Goal: Transaction & Acquisition: Purchase product/service

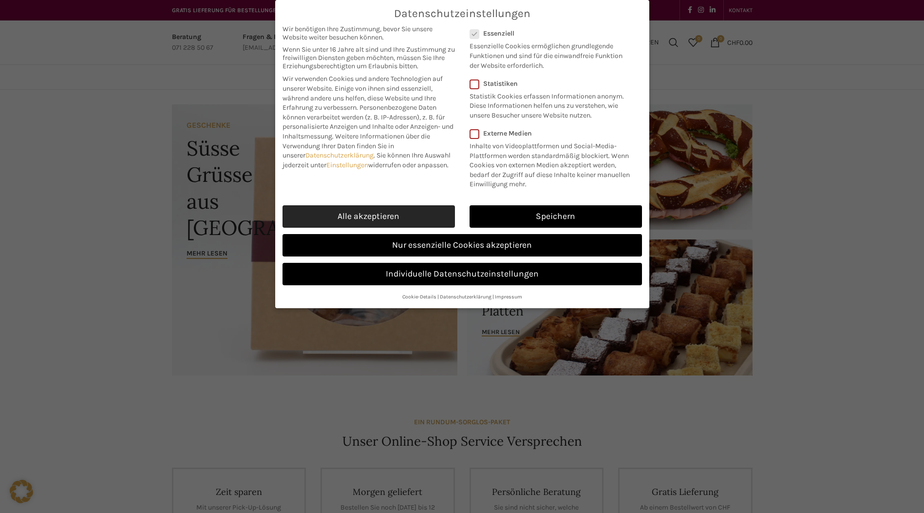
click at [420, 223] on link "Alle akzeptieren" at bounding box center [369, 216] width 172 height 22
checkbox input "true"
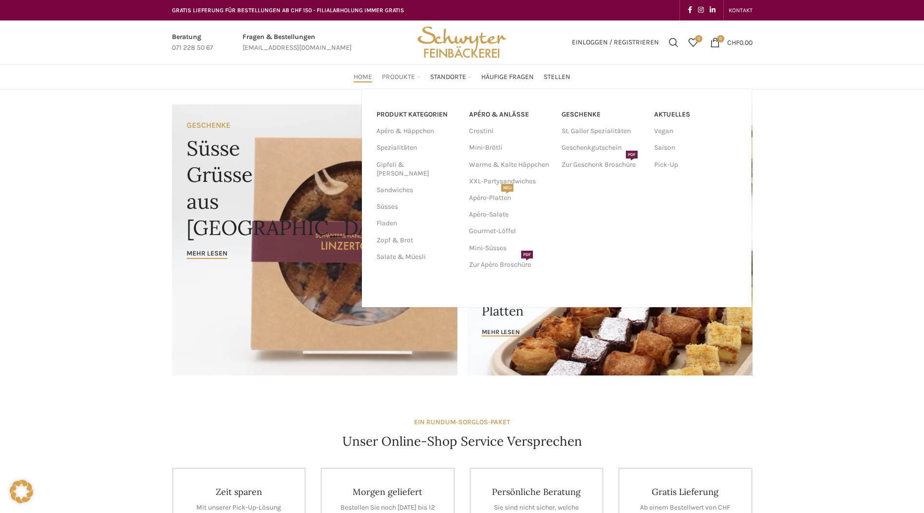
click at [411, 78] on span "Produkte" at bounding box center [398, 77] width 33 height 9
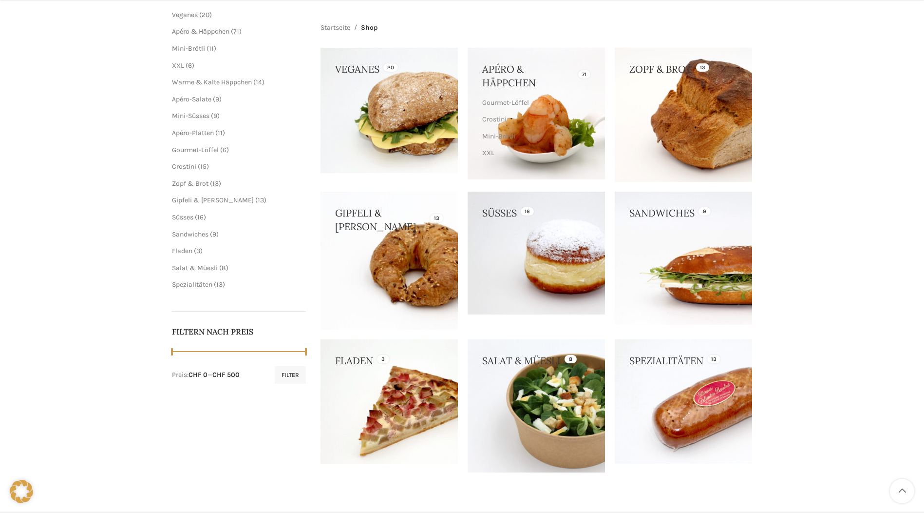
scroll to position [146, 0]
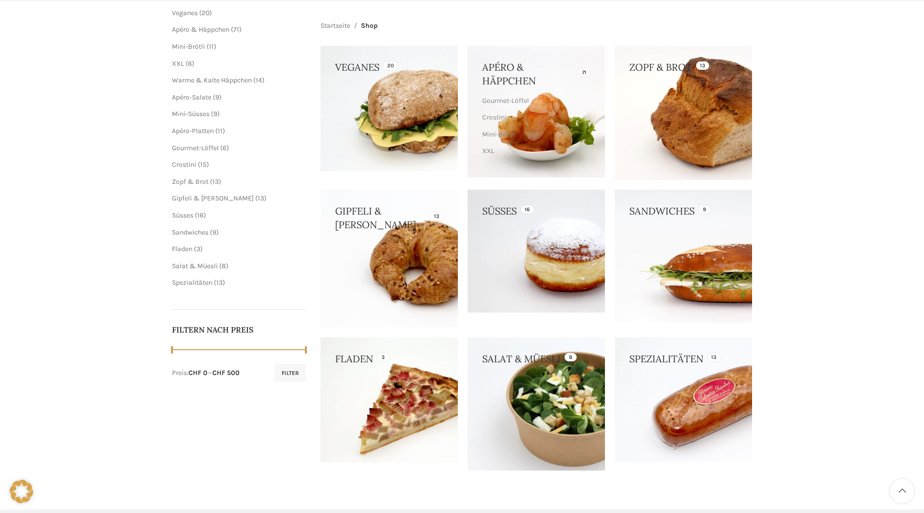
click at [680, 270] on link at bounding box center [683, 256] width 137 height 133
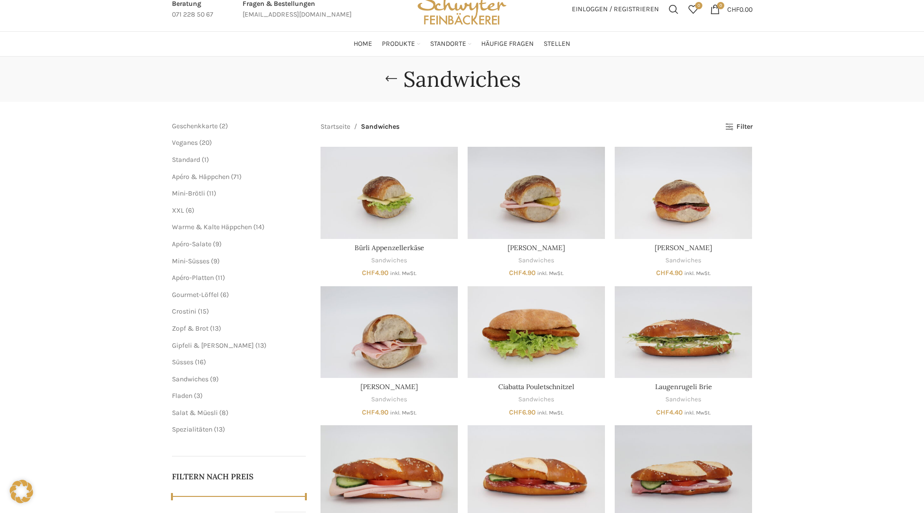
scroll to position [49, 0]
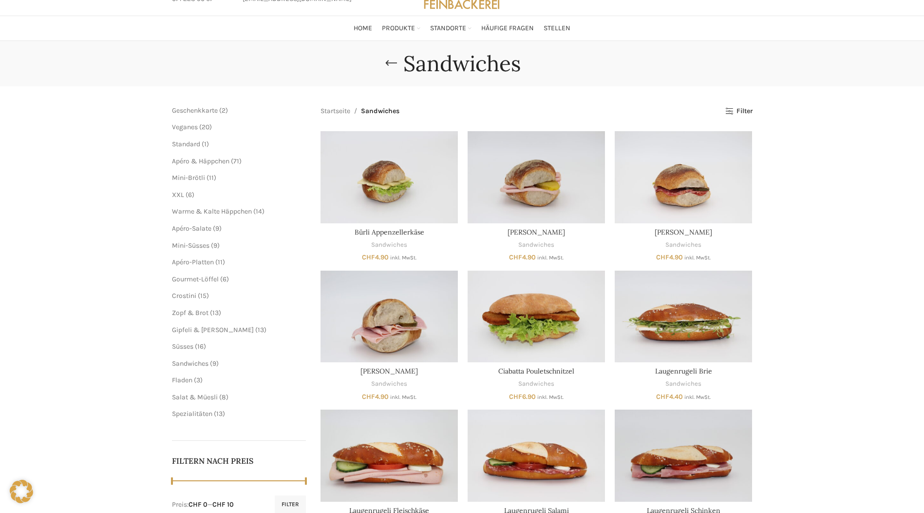
click at [38, 320] on div "Sandwiches Schliessen Geschenkkarte 2 2 Produkte Veganes 20 20 Produkte Standar…" at bounding box center [462, 299] width 924 height 517
click at [185, 195] on span "6 6 Produkte" at bounding box center [189, 194] width 10 height 8
click at [180, 195] on span "XXL" at bounding box center [178, 194] width 12 height 8
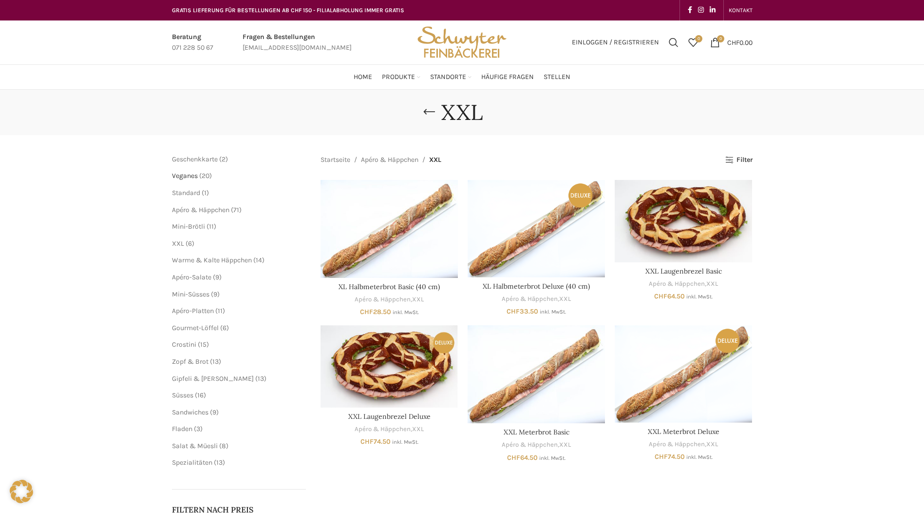
click at [192, 176] on span "Veganes" at bounding box center [185, 175] width 26 height 8
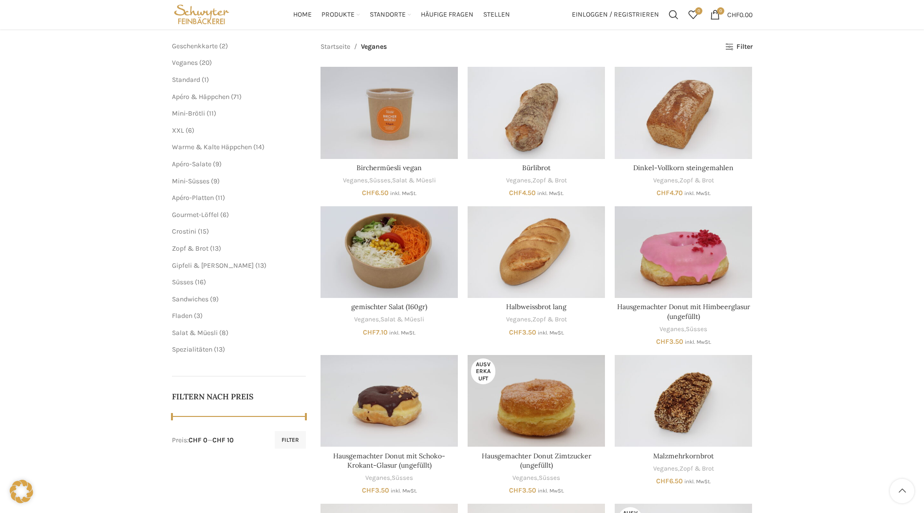
scroll to position [97, 0]
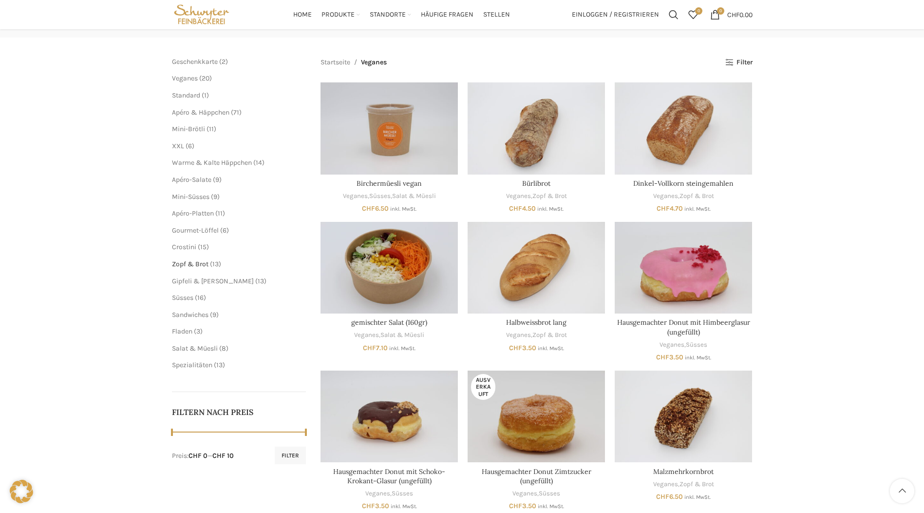
click at [201, 265] on span "Zopf & Brot" at bounding box center [190, 264] width 37 height 8
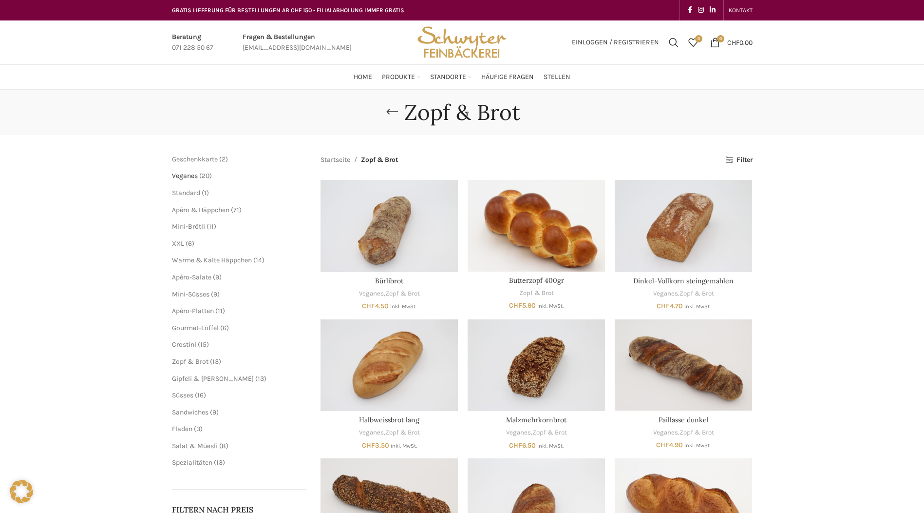
click at [189, 174] on span "Veganes" at bounding box center [185, 175] width 26 height 8
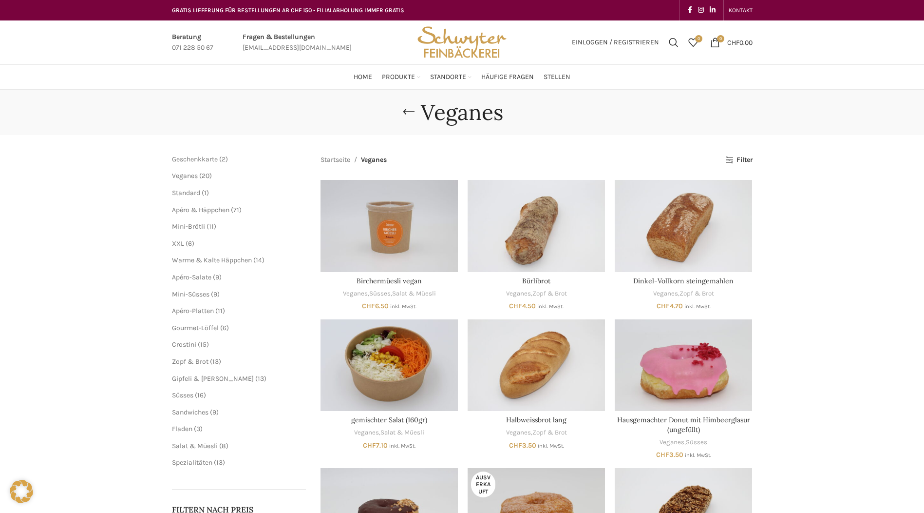
click at [187, 188] on li "Standard 1 1 Produkt" at bounding box center [239, 193] width 134 height 10
click at [186, 192] on span "Standard" at bounding box center [186, 193] width 28 height 8
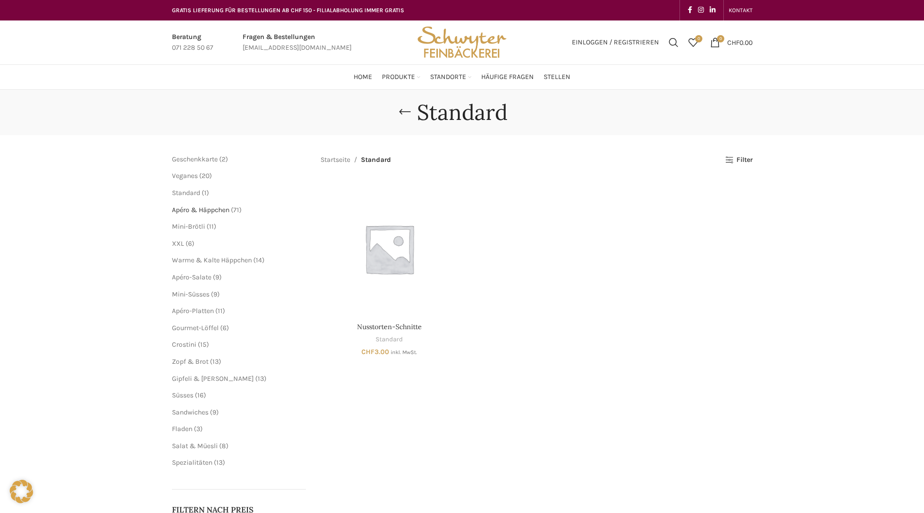
click at [200, 210] on span "Apéro & Häppchen" at bounding box center [200, 210] width 57 height 8
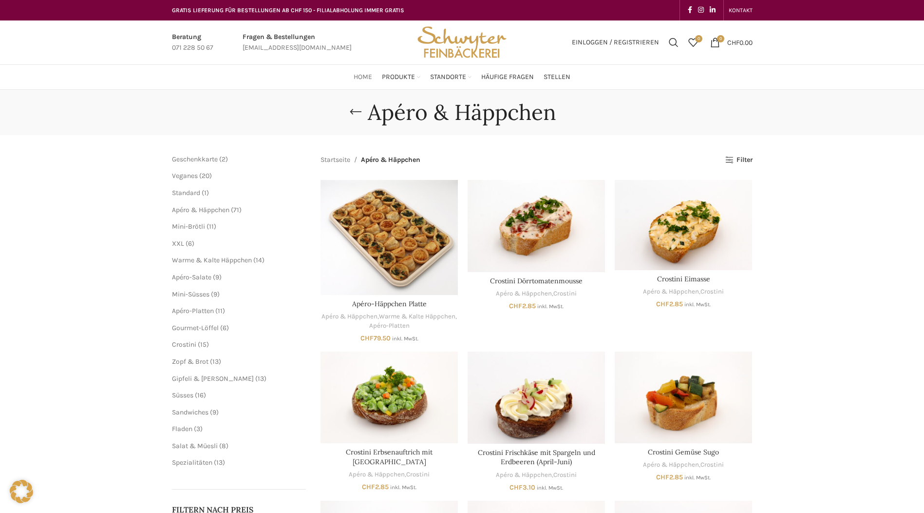
click at [372, 76] on span "Home" at bounding box center [363, 77] width 19 height 9
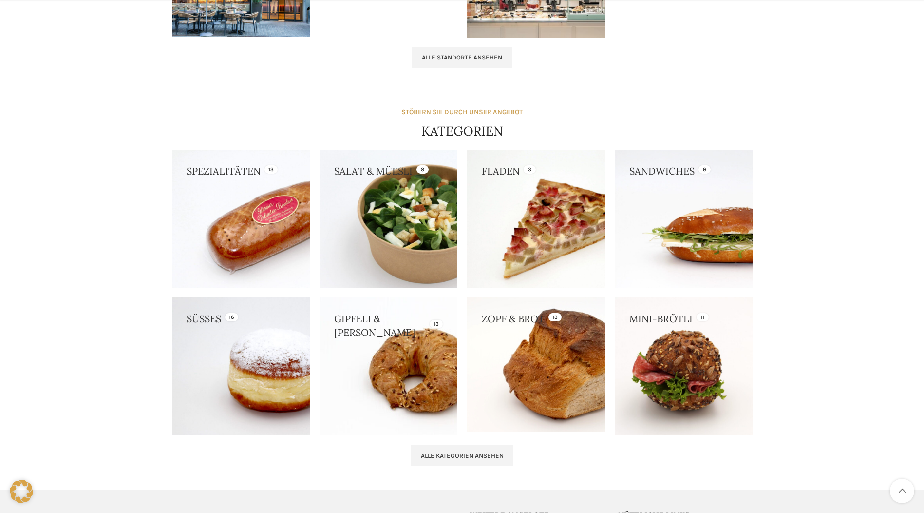
scroll to position [780, 0]
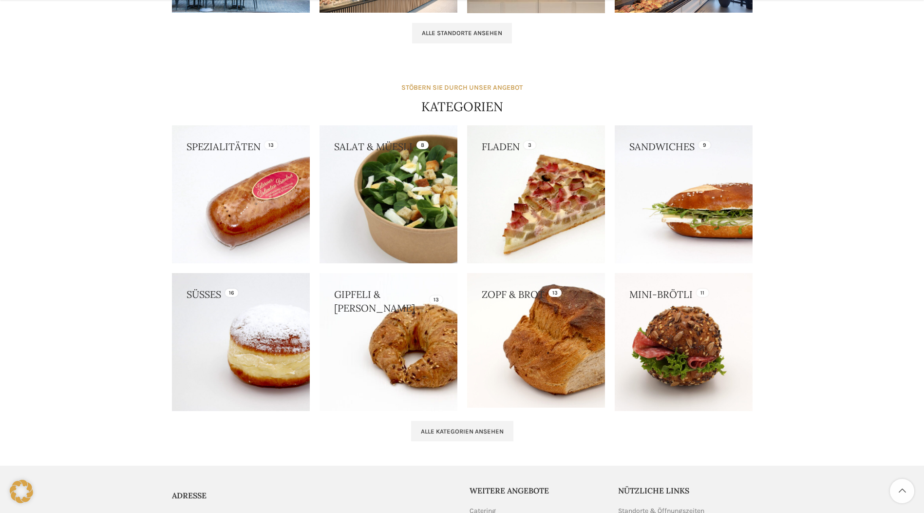
click at [369, 205] on link at bounding box center [389, 194] width 138 height 138
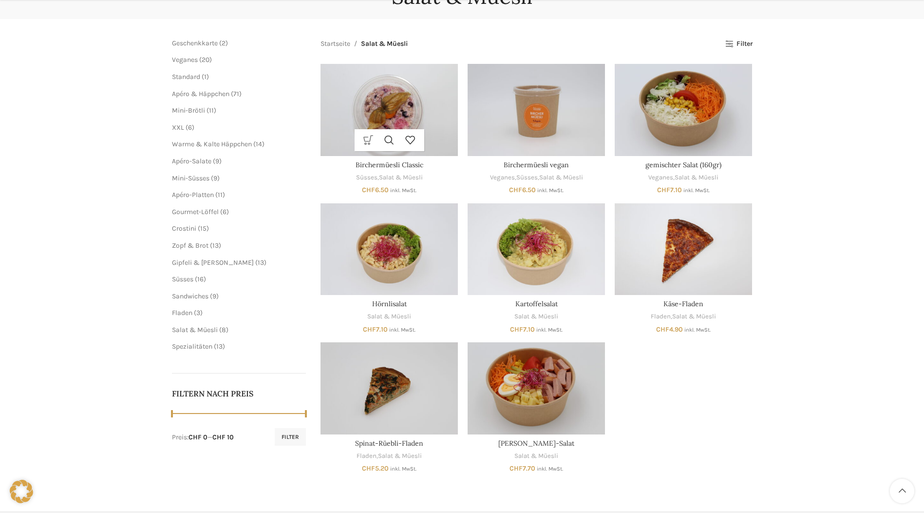
scroll to position [146, 0]
